Goal: Task Accomplishment & Management: Use online tool/utility

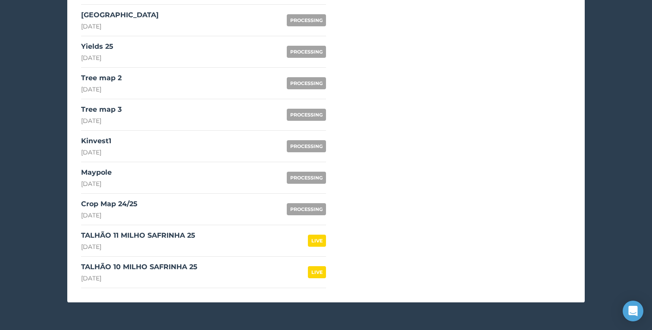
click at [156, 201] on link "Crop Map 24/25 [DATE] PROCESSING" at bounding box center [203, 208] width 245 height 31
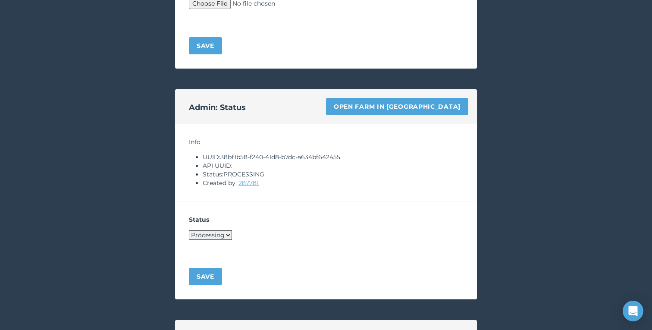
scroll to position [530, 0]
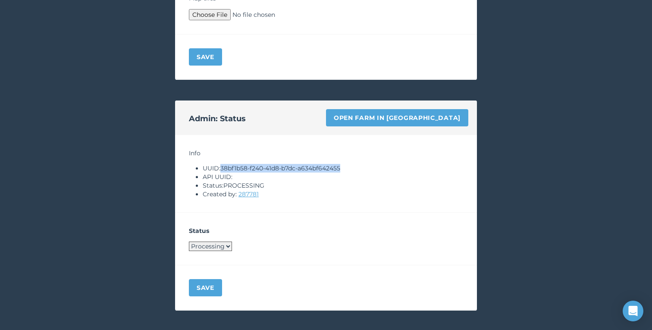
drag, startPoint x: 223, startPoint y: 168, endPoint x: 346, endPoint y: 165, distance: 122.9
click at [346, 165] on li "UUID: 38bf1b58-f240-41d8-b7dc-a634bf642455" at bounding box center [333, 168] width 260 height 9
copy li "38bf1b58-f240-41d8-b7dc-a634bf642455"
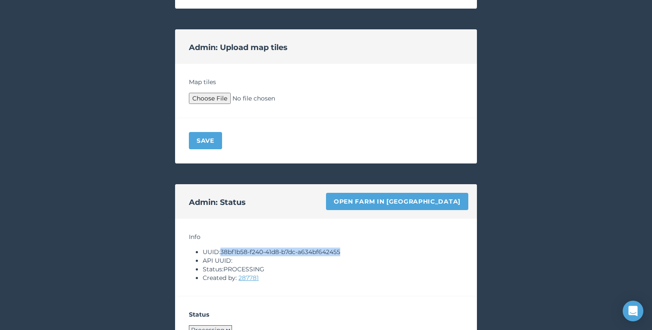
scroll to position [213, 0]
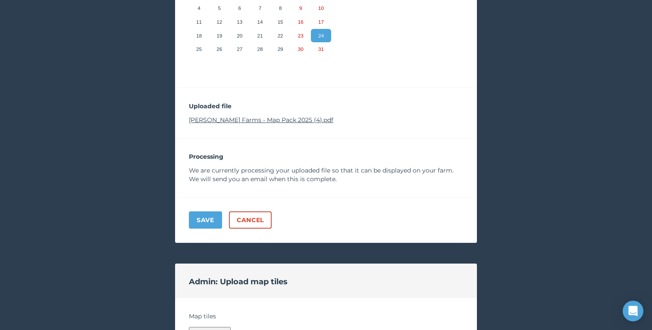
click at [301, 123] on link "[PERSON_NAME] Farms - Map Pack 2025 (4).pdf" at bounding box center [261, 120] width 144 height 8
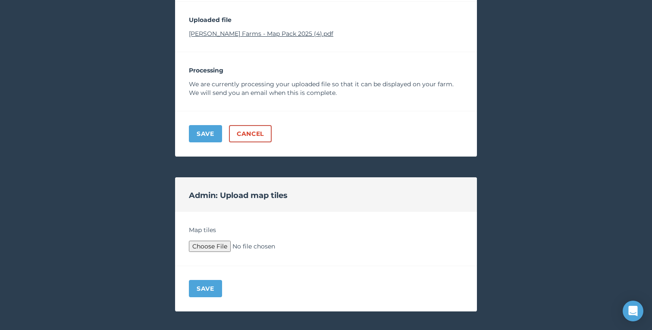
scroll to position [335, 0]
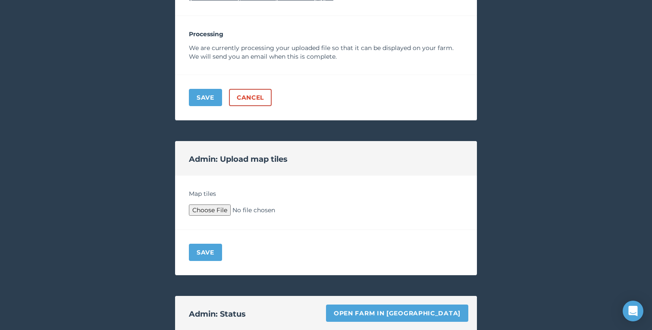
click at [394, 302] on div "Admin: Status Open farm in Byre" at bounding box center [326, 313] width 302 height 34
click at [394, 311] on link "Open farm in [GEOGRAPHIC_DATA]" at bounding box center [397, 312] width 142 height 17
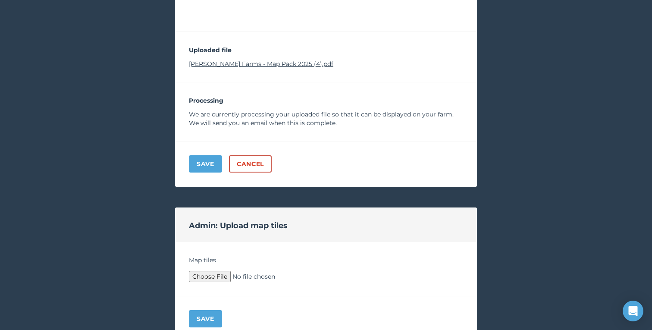
scroll to position [275, 0]
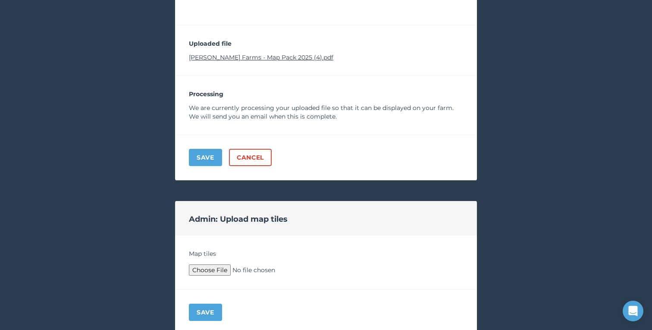
type input "C:\fakepath\Archive.zip"
click at [208, 312] on button "Save" at bounding box center [205, 311] width 33 height 17
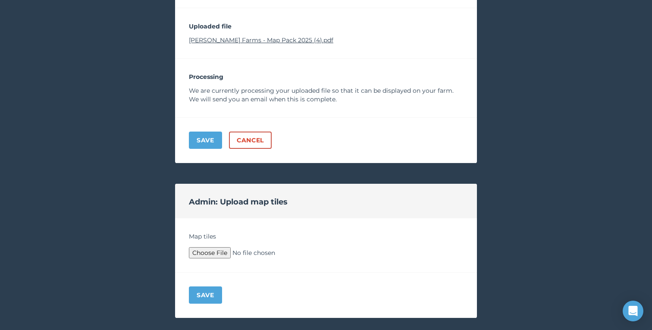
scroll to position [290, 0]
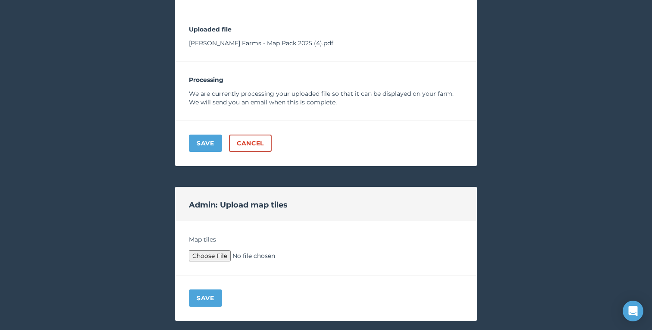
type input "C:\fakepath\Archive.zip"
click at [215, 304] on button "Save" at bounding box center [205, 297] width 33 height 17
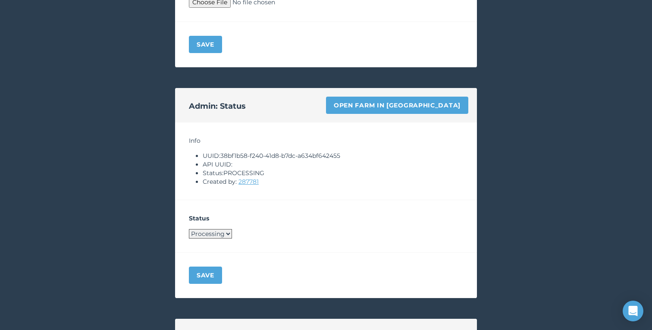
scroll to position [806, 0]
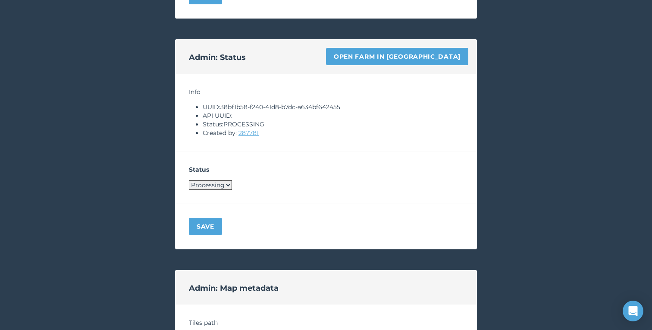
click at [211, 180] on select "Processing Live Archived" at bounding box center [210, 184] width 43 height 9
select select "LIVE"
click at [206, 225] on button "Save" at bounding box center [205, 226] width 33 height 17
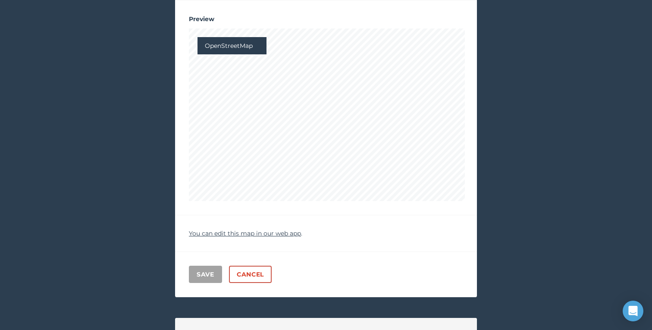
scroll to position [0, 0]
